Goal: Information Seeking & Learning: Understand process/instructions

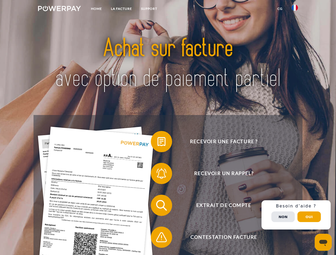
click at [59, 9] on img at bounding box center [59, 8] width 43 height 5
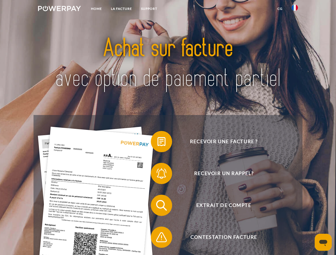
click at [295, 9] on img at bounding box center [294, 8] width 6 height 6
click at [280, 9] on link "CG" at bounding box center [280, 9] width 14 height 10
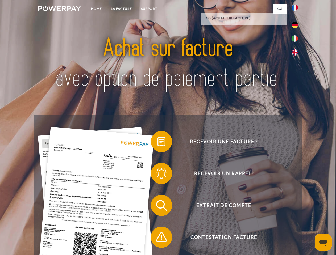
click at [157, 143] on span at bounding box center [153, 141] width 27 height 27
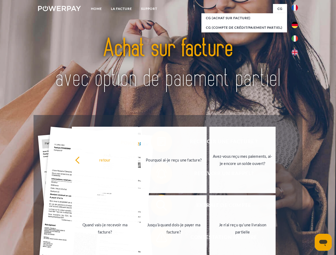
click at [157, 207] on div "retour Pourquoi ai-je reçu une facture? Avez-vous reçu mes paiements, ai-je enc…" at bounding box center [173, 194] width 215 height 137
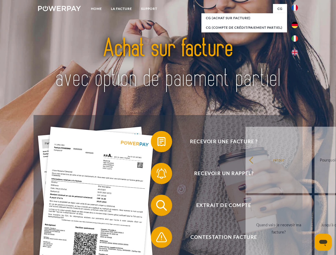
click at [157, 238] on span at bounding box center [153, 237] width 27 height 27
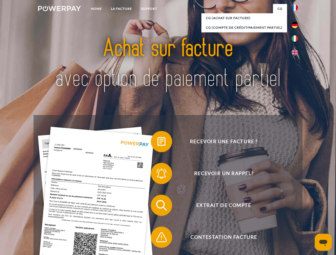
click at [296, 215] on div "Recevoir une facture ? Recevoir un rappel? Extrait de compte retour" at bounding box center [168, 221] width 269 height 213
click at [283, 216] on span "Extrait de compte" at bounding box center [223, 205] width 130 height 21
click at [309, 217] on header "Home LA FACTURE Support" at bounding box center [168, 183] width 336 height 367
